Goal: Transaction & Acquisition: Purchase product/service

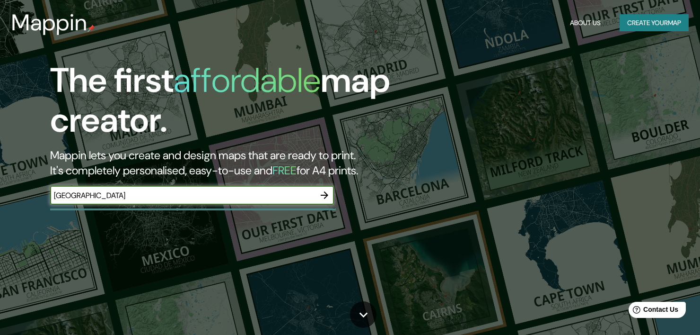
type input "[GEOGRAPHIC_DATA]"
click at [324, 196] on icon "button" at bounding box center [324, 194] width 11 height 11
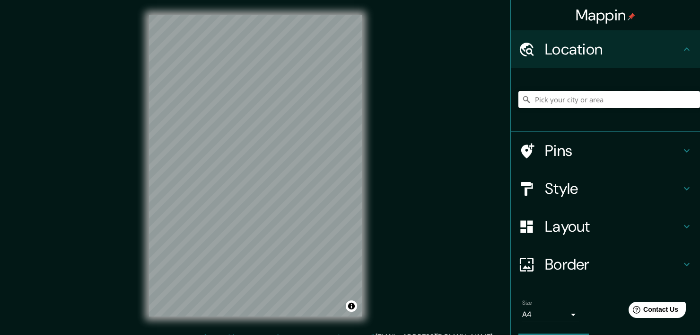
click at [567, 101] on input "Pick your city or area" at bounding box center [610, 99] width 182 height 17
click at [542, 100] on input "Pick your city or area" at bounding box center [610, 99] width 182 height 17
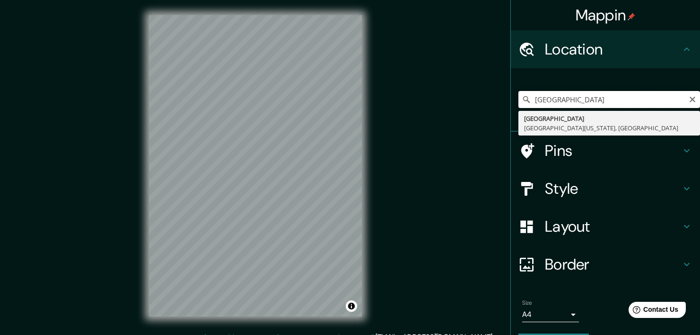
drag, startPoint x: 609, startPoint y: 100, endPoint x: 488, endPoint y: 94, distance: 120.8
click at [488, 94] on div "Mappin Location [GEOGRAPHIC_DATA] [GEOGRAPHIC_DATA][US_STATE], [GEOGRAPHIC_DATA…" at bounding box center [350, 173] width 700 height 346
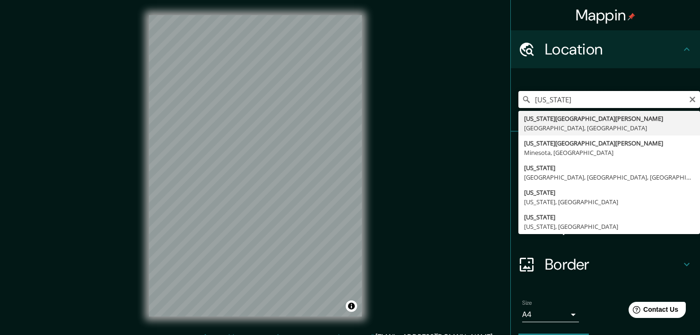
drag, startPoint x: 536, startPoint y: 92, endPoint x: 489, endPoint y: 91, distance: 47.3
click at [489, 91] on div "Mappin Location [US_STATE] [US_STATE][GEOGRAPHIC_DATA][PERSON_NAME] [GEOGRAPHIC…" at bounding box center [350, 173] width 700 height 346
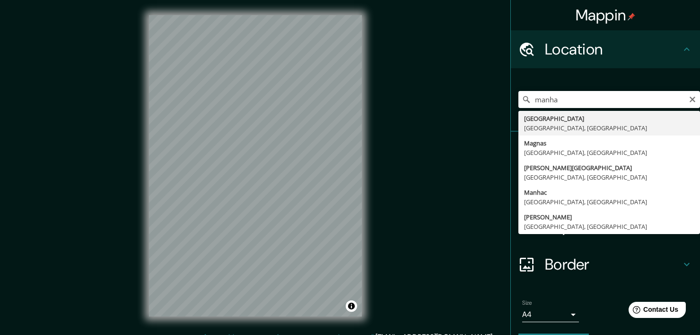
type input "[GEOGRAPHIC_DATA], [GEOGRAPHIC_DATA], [GEOGRAPHIC_DATA]"
